Goal: Task Accomplishment & Management: Use online tool/utility

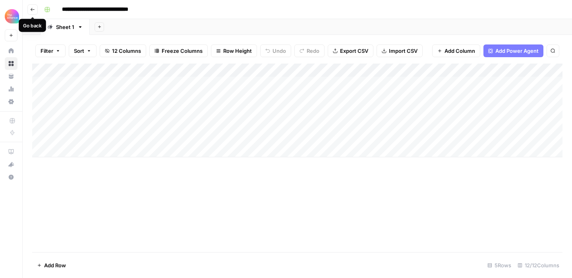
click at [35, 10] on button "Go back" at bounding box center [32, 9] width 10 height 10
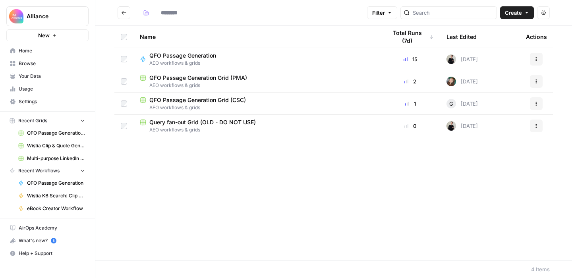
type input "**********"
click at [177, 54] on span "QFO Passage Generation" at bounding box center [182, 56] width 67 height 8
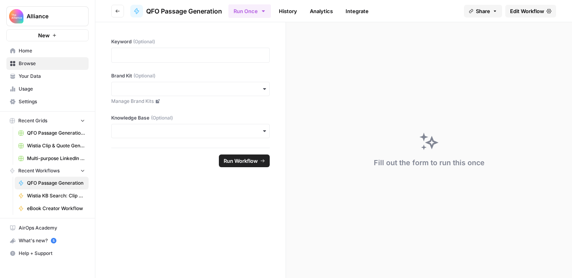
click at [515, 13] on span "Edit Workflow" at bounding box center [527, 11] width 34 height 8
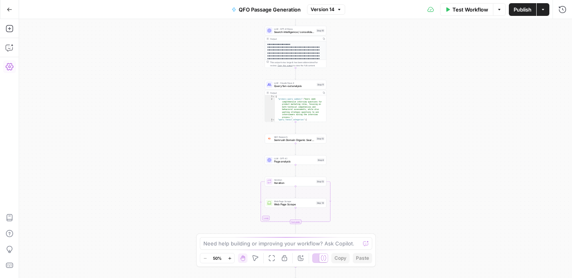
click at [10, 69] on icon "button" at bounding box center [10, 67] width 8 height 8
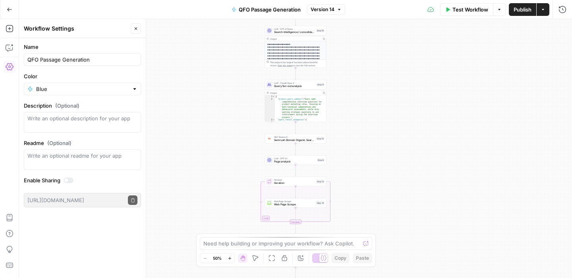
click at [136, 27] on icon "button" at bounding box center [136, 28] width 5 height 5
